Goal: Transaction & Acquisition: Purchase product/service

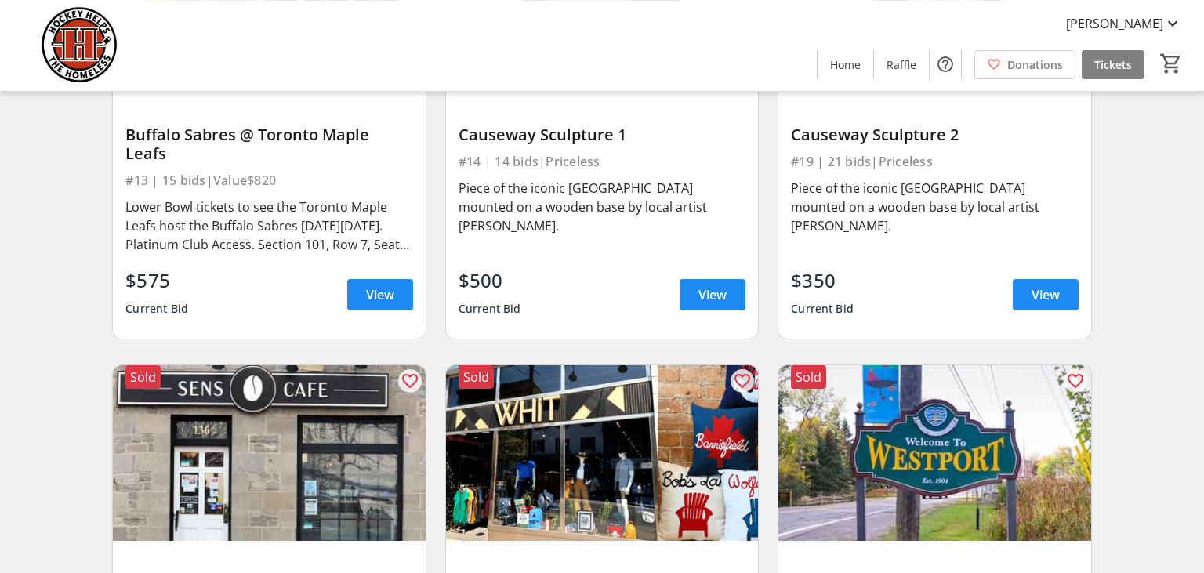
scroll to position [2236, 0]
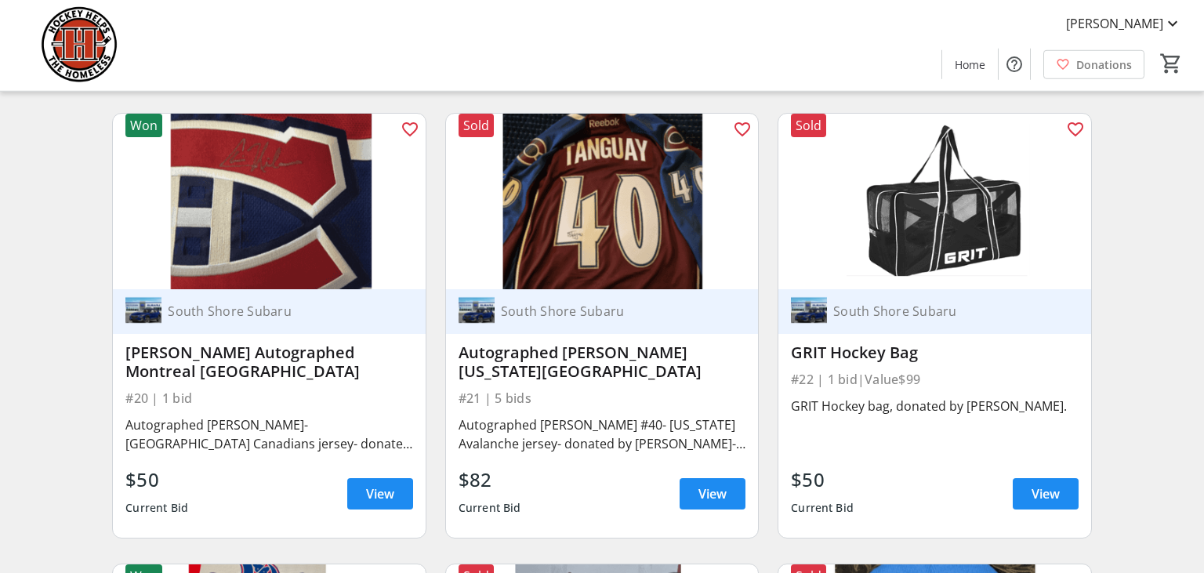
scroll to position [3643, 0]
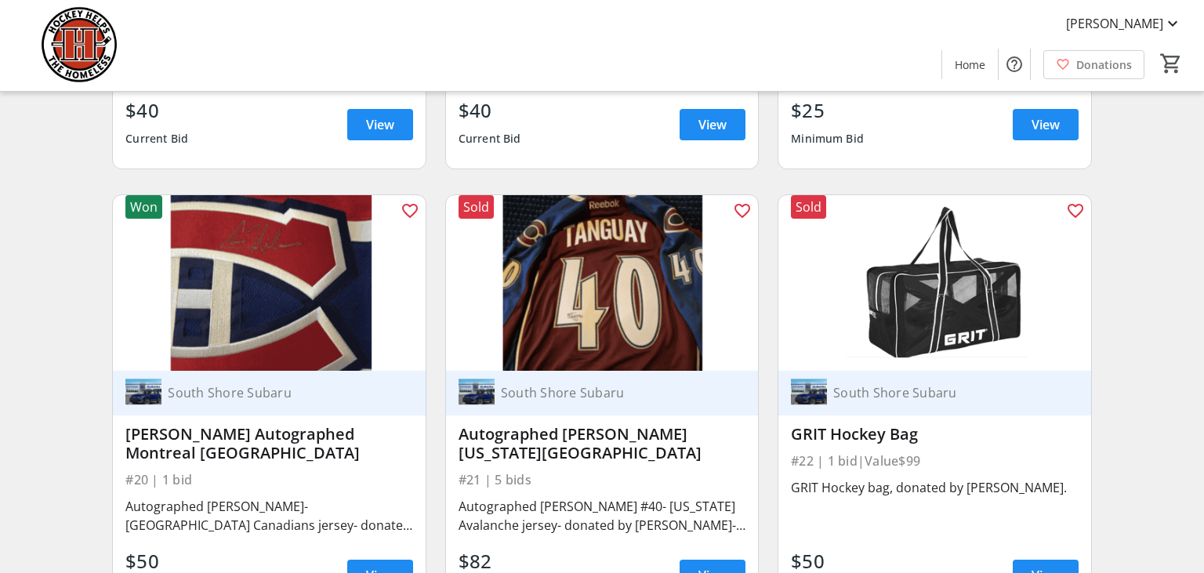
click at [284, 253] on img at bounding box center [269, 283] width 312 height 176
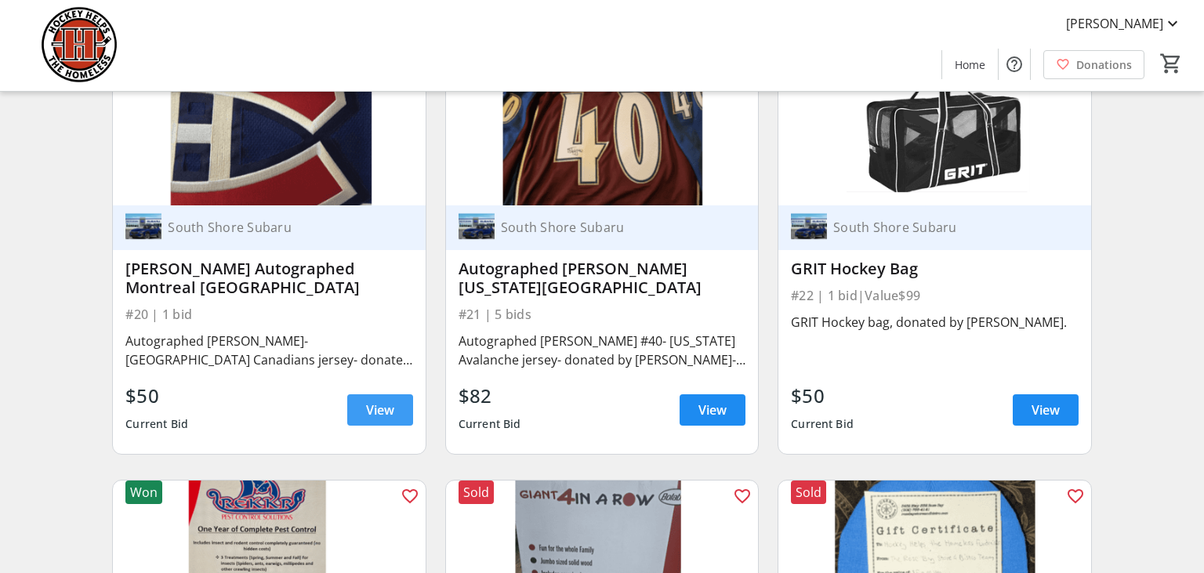
click at [373, 409] on span "View" at bounding box center [380, 410] width 28 height 19
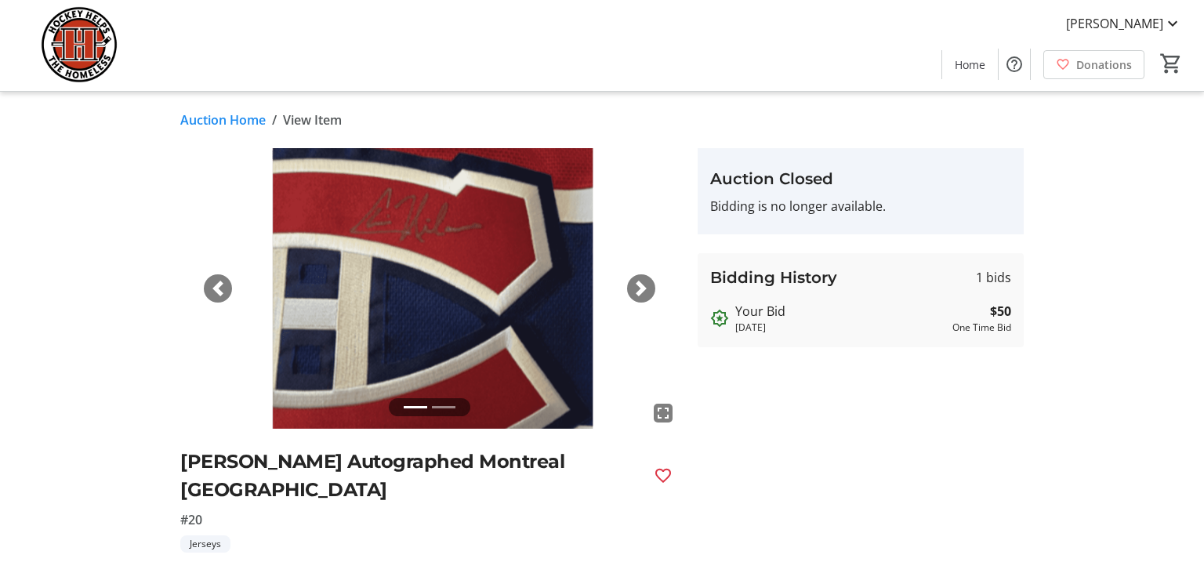
click at [641, 289] on span "button" at bounding box center [642, 289] width 16 height 16
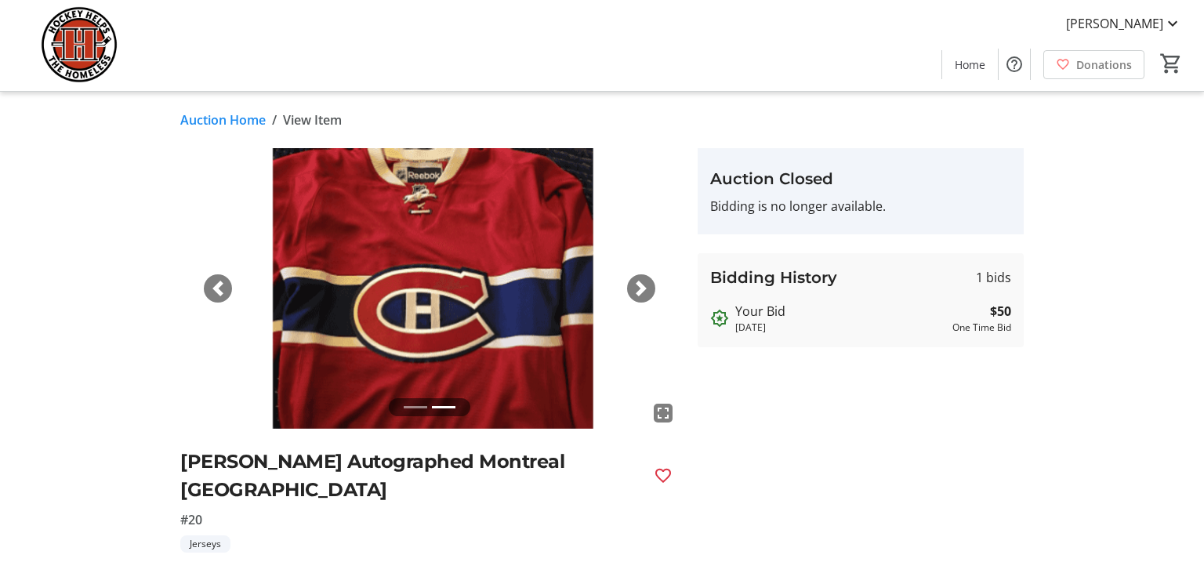
click at [641, 287] on span "button" at bounding box center [642, 289] width 16 height 16
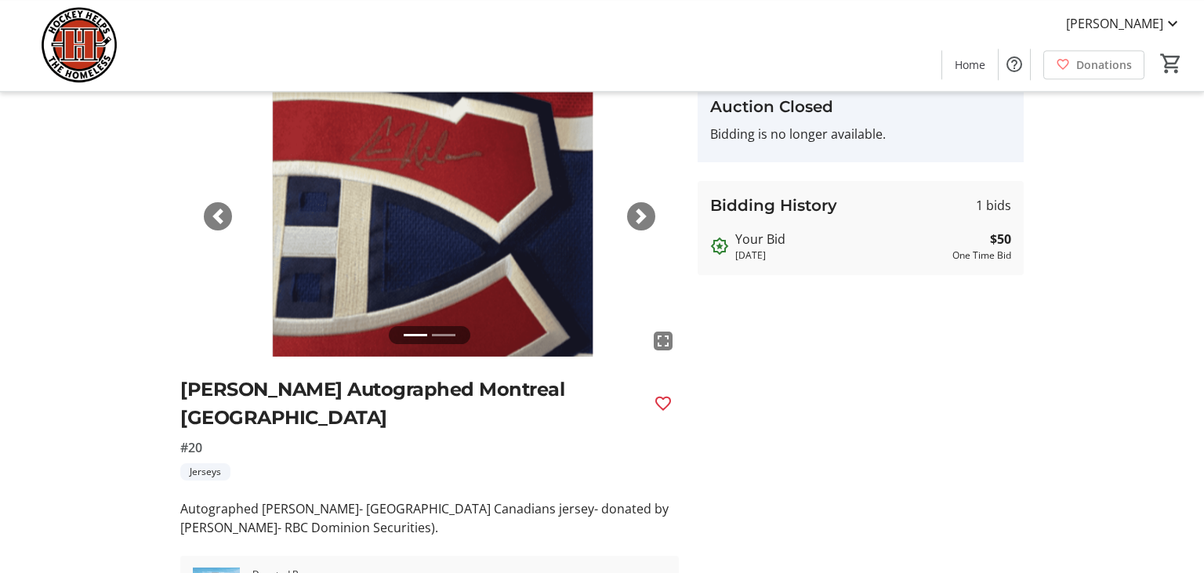
scroll to position [144, 0]
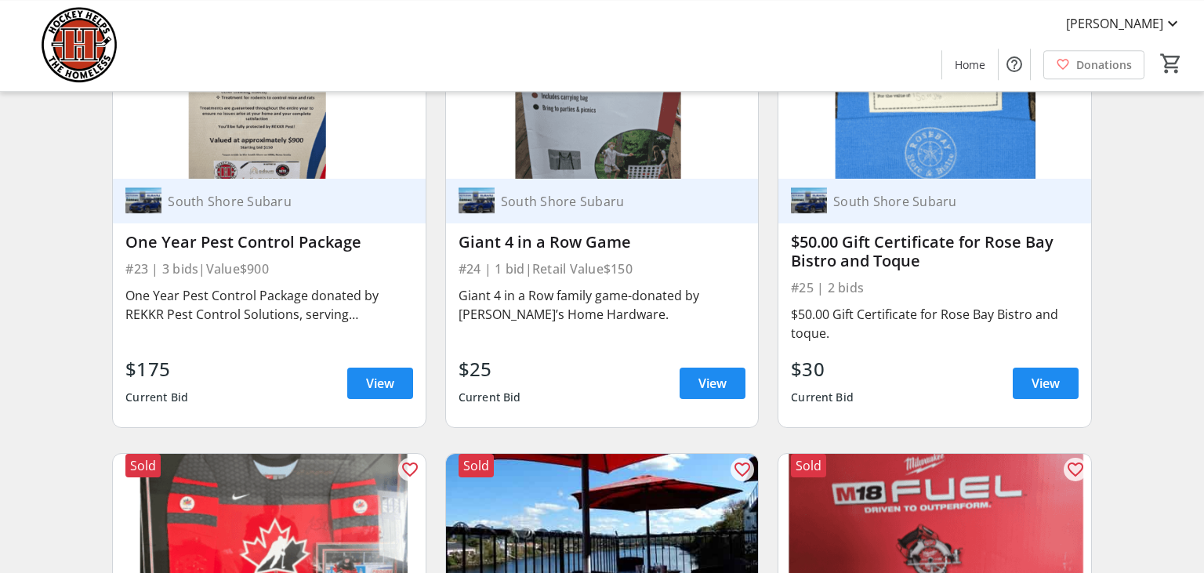
scroll to position [4388, 0]
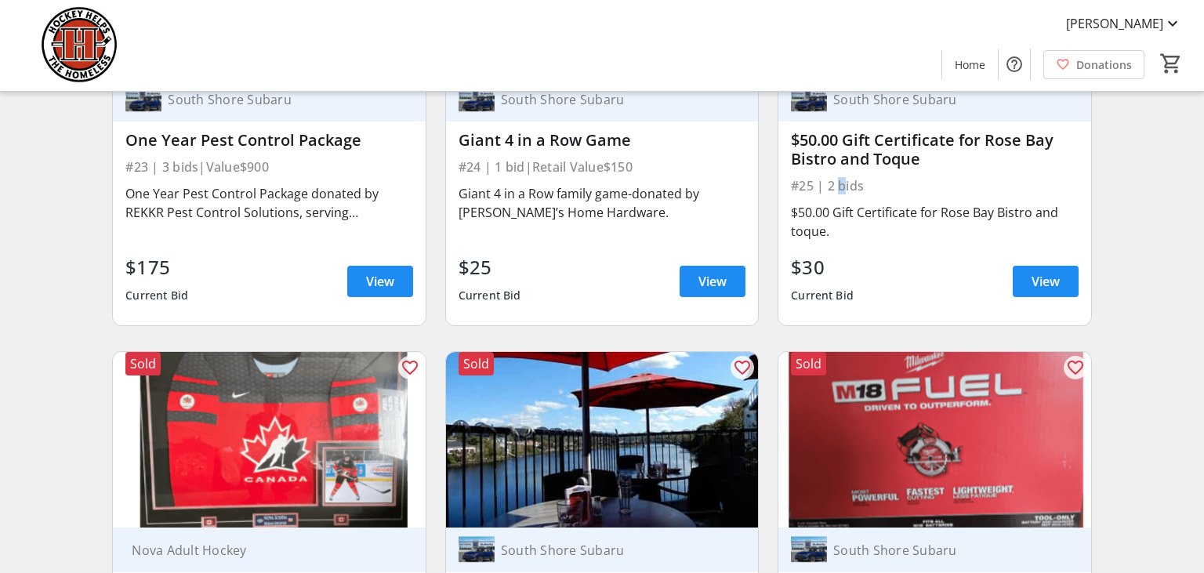
click at [833, 183] on div "#25 | 2 bids" at bounding box center [934, 186] width 287 height 22
click at [1036, 268] on span at bounding box center [1046, 282] width 66 height 38
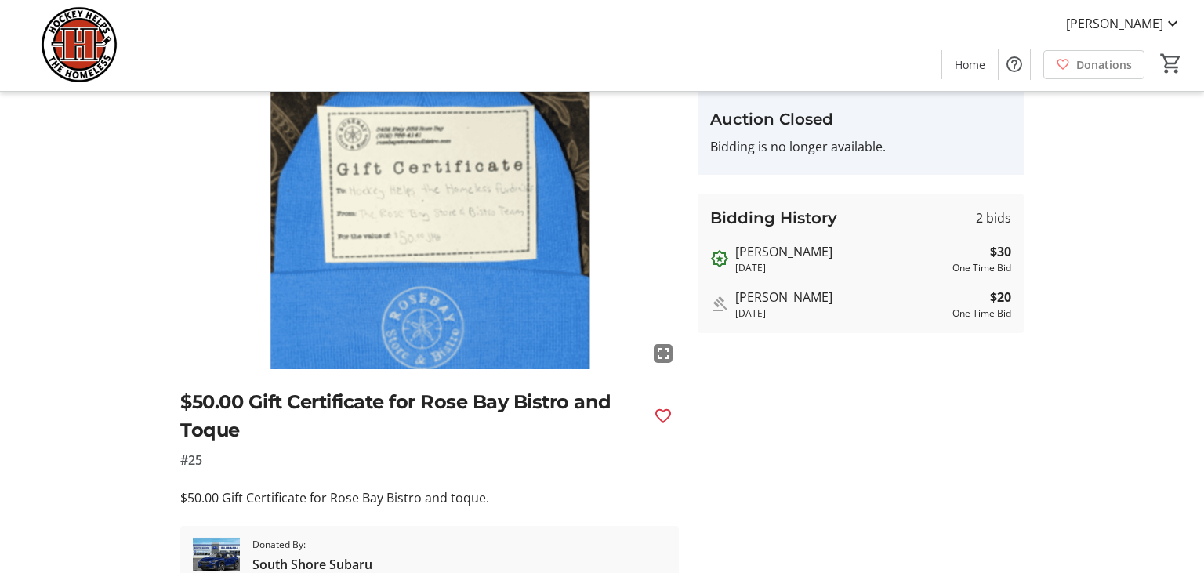
scroll to position [131, 0]
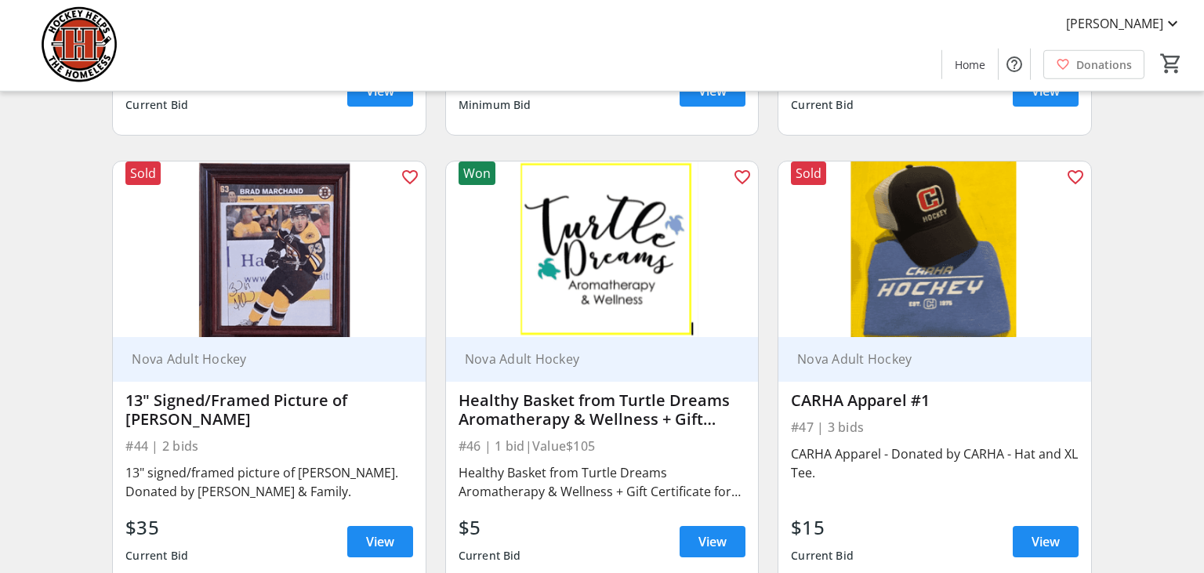
scroll to position [7286, 0]
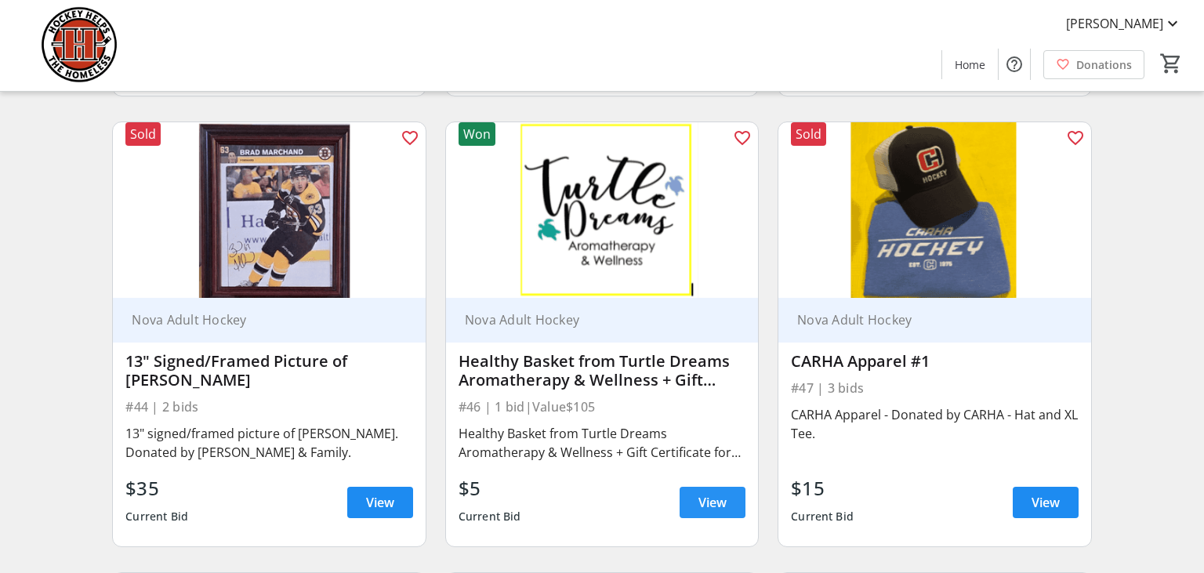
click at [719, 493] on span "View" at bounding box center [713, 502] width 28 height 19
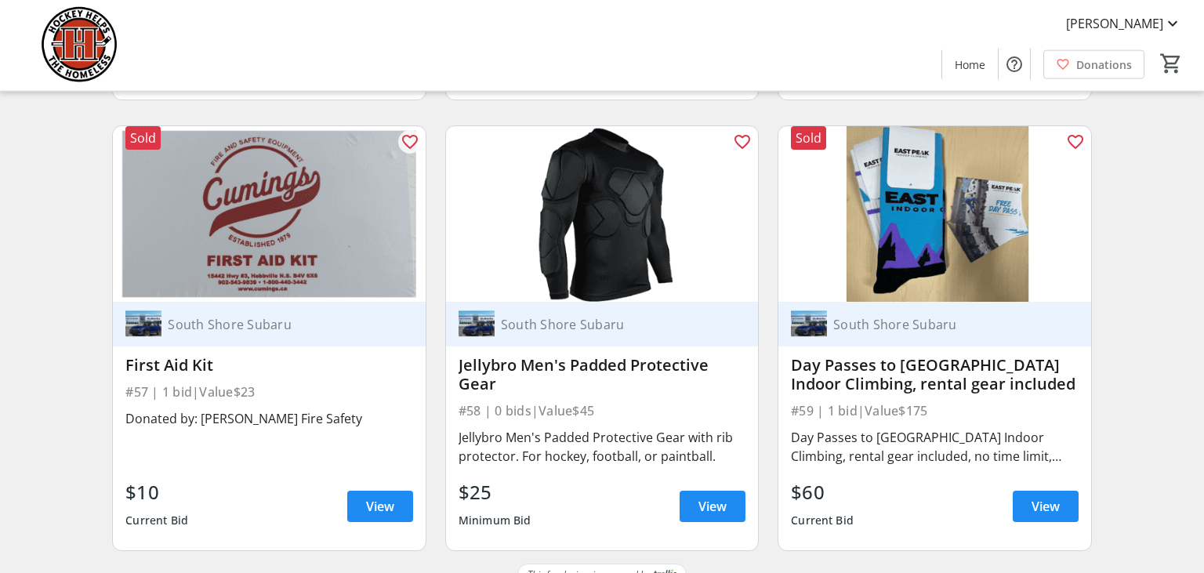
scroll to position [8638, 0]
